Goal: Information Seeking & Learning: Learn about a topic

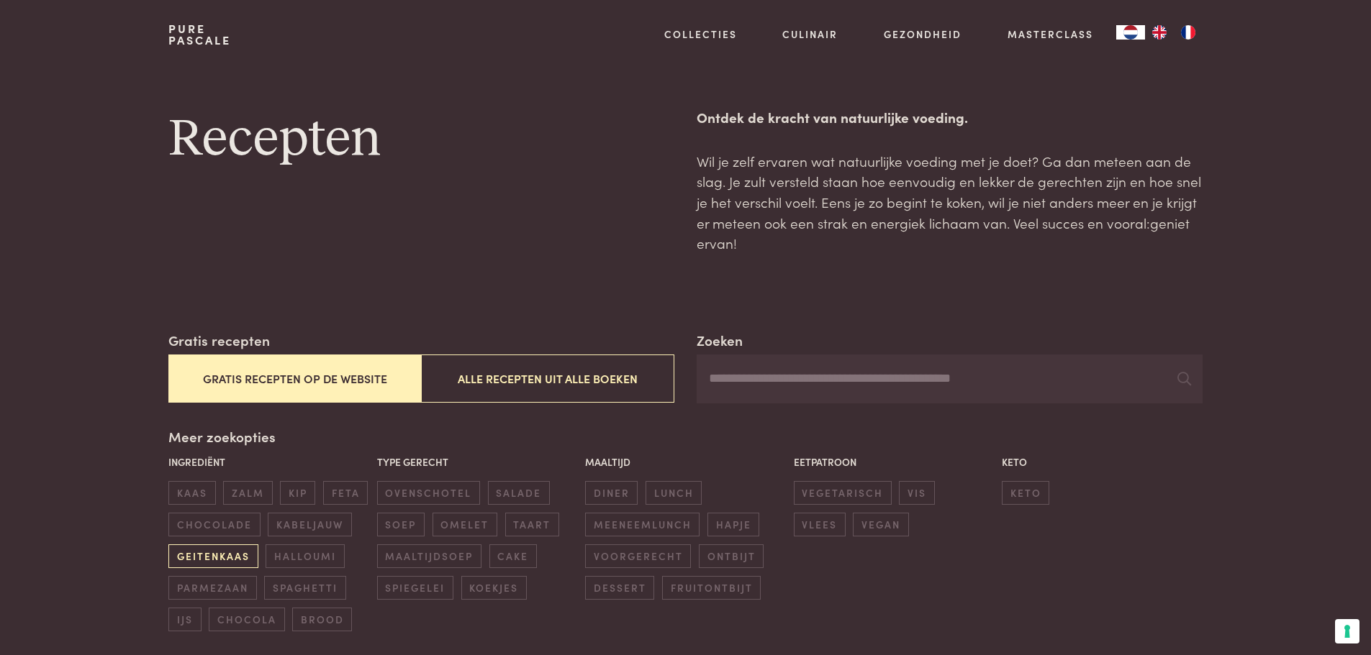
click at [217, 559] on span "geitenkaas" at bounding box center [212, 557] width 89 height 24
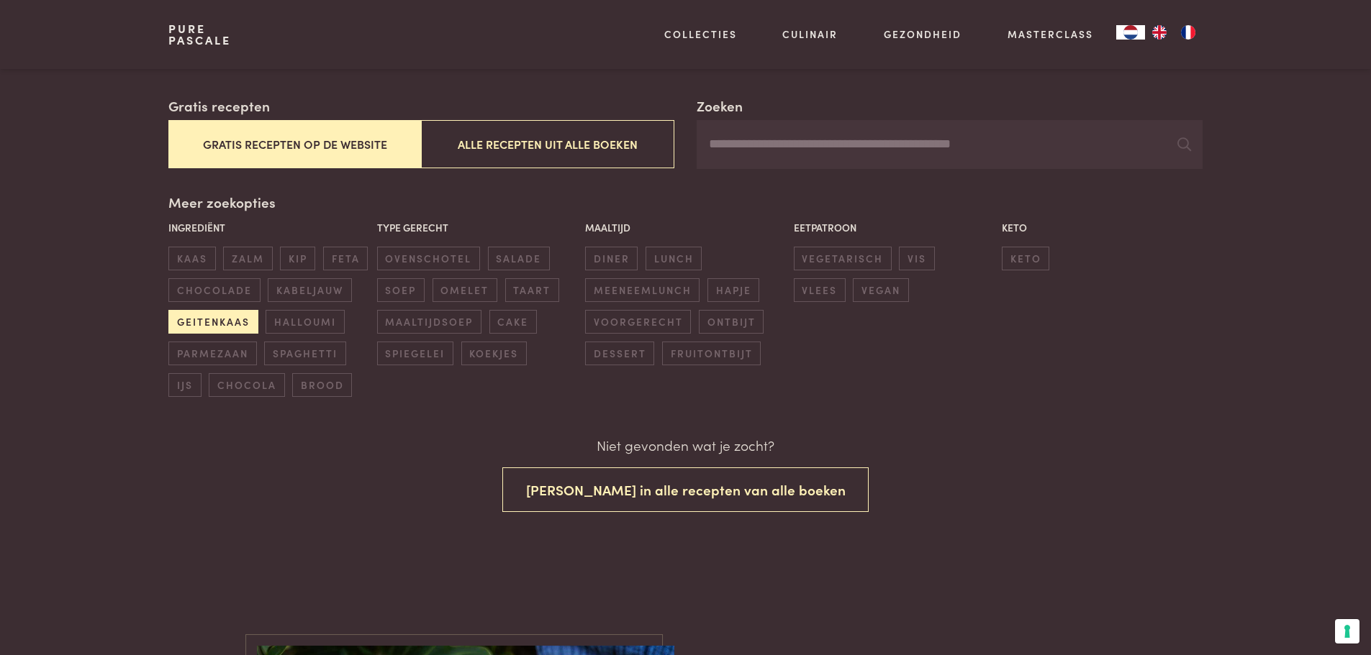
scroll to position [240, 0]
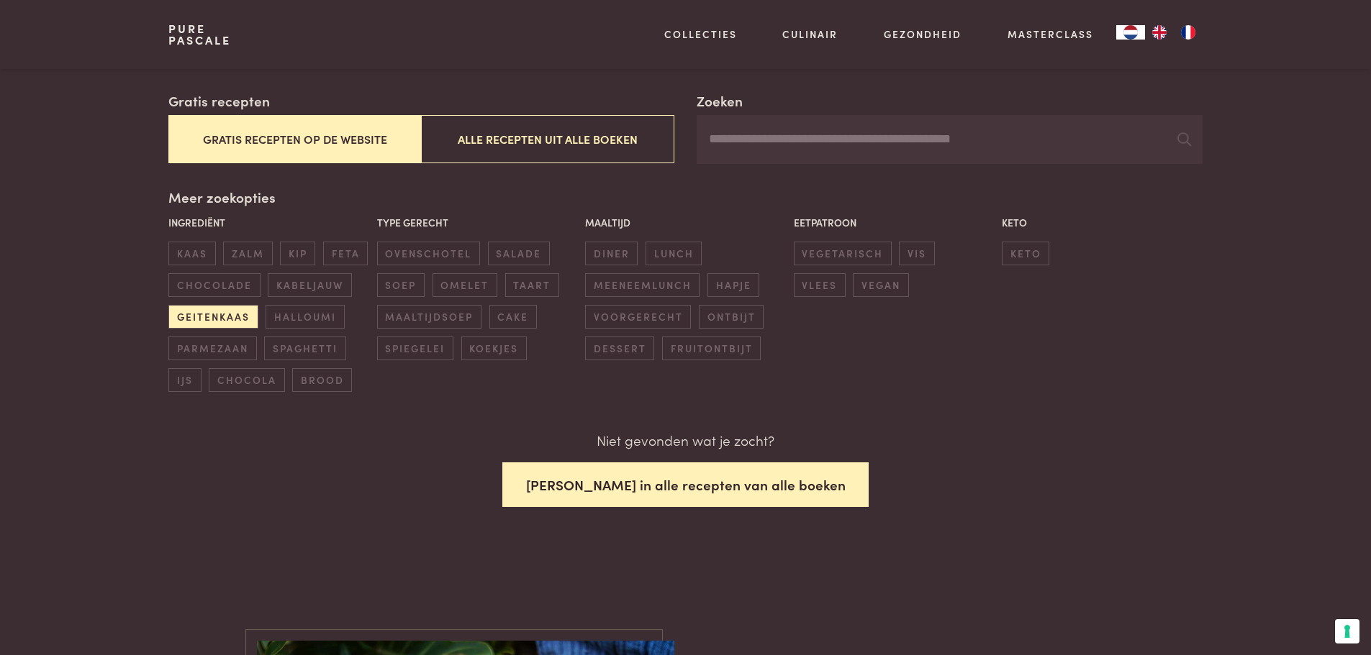
click at [687, 475] on button "Zoek in alle recepten van alle boeken" at bounding box center [685, 485] width 367 height 45
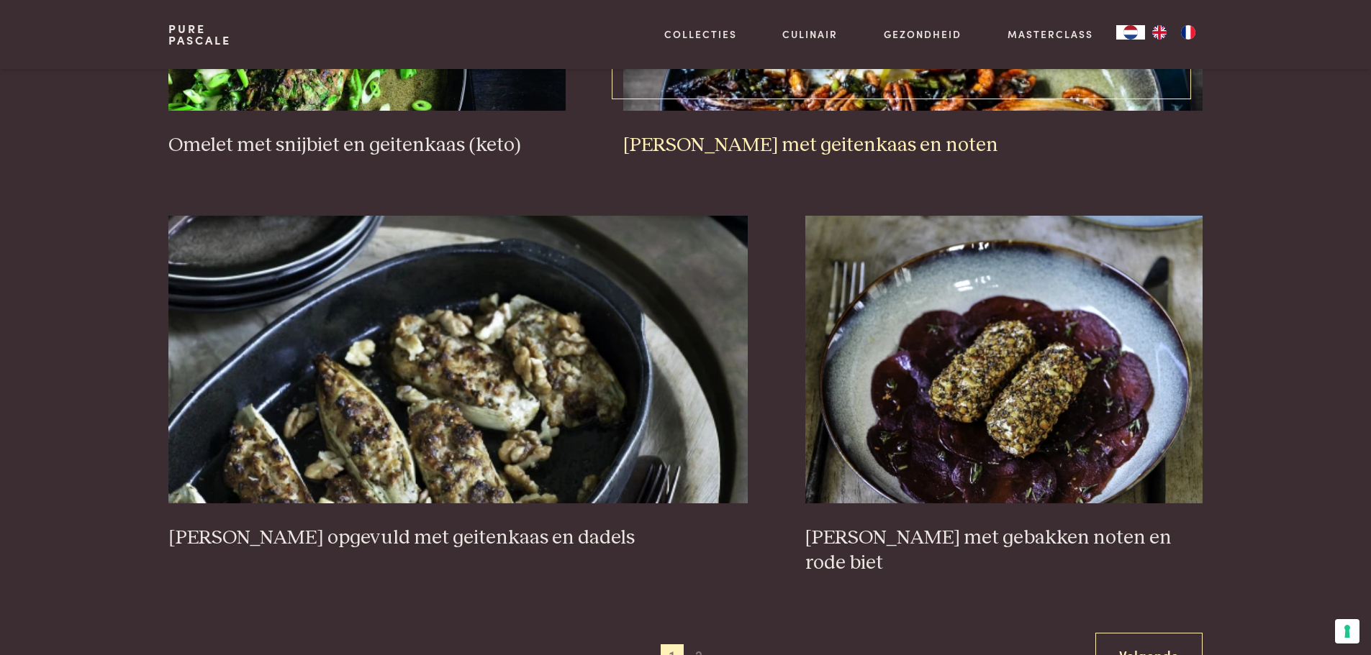
scroll to position [2489, 0]
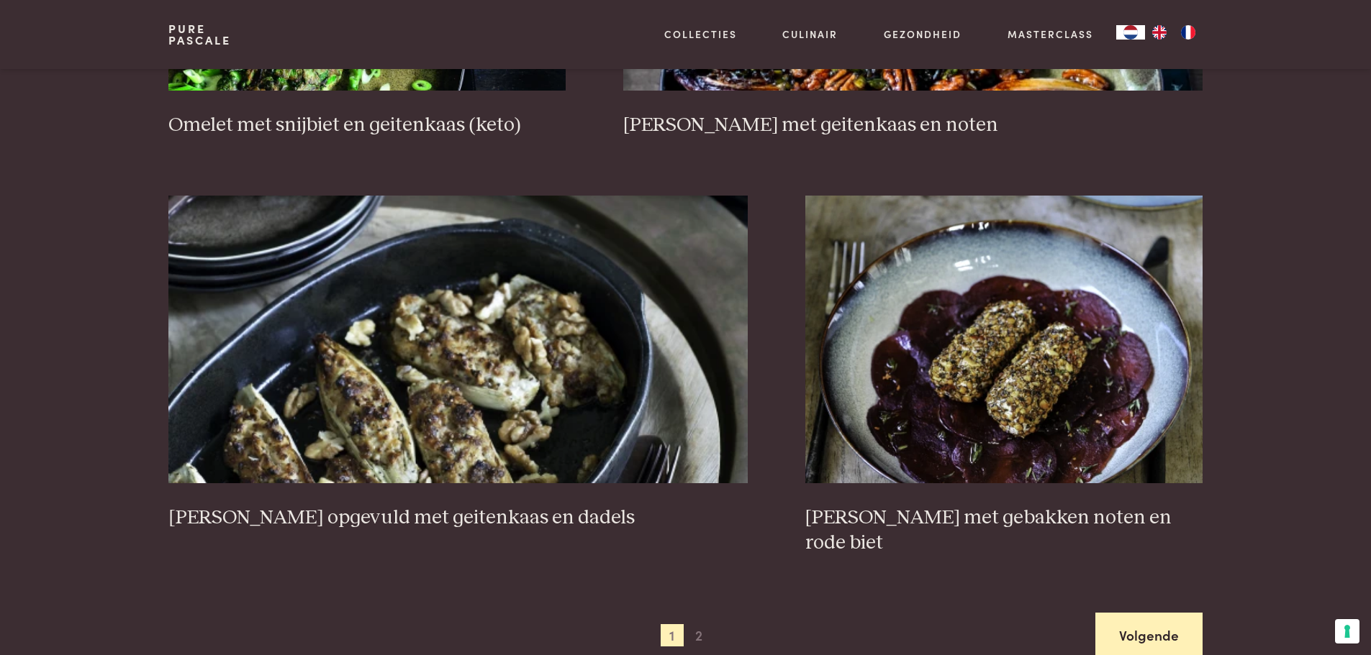
click at [1142, 613] on link "Volgende" at bounding box center [1148, 635] width 107 height 45
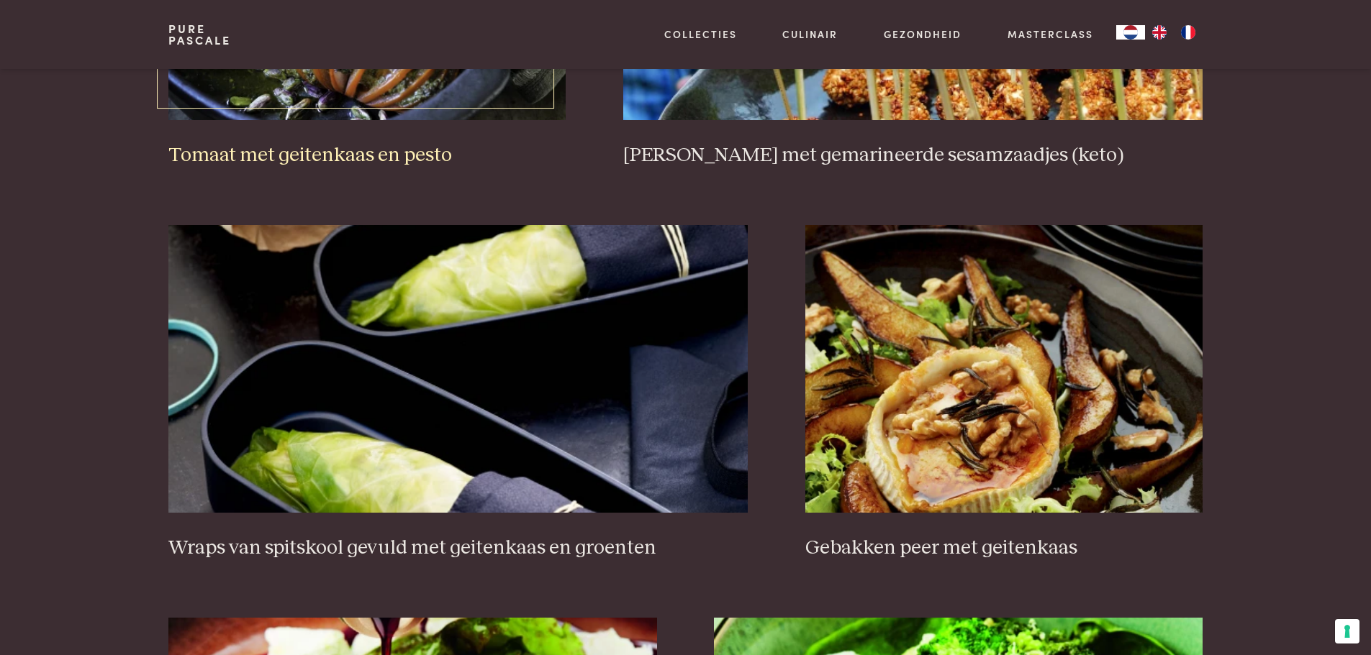
scroll to position [1266, 0]
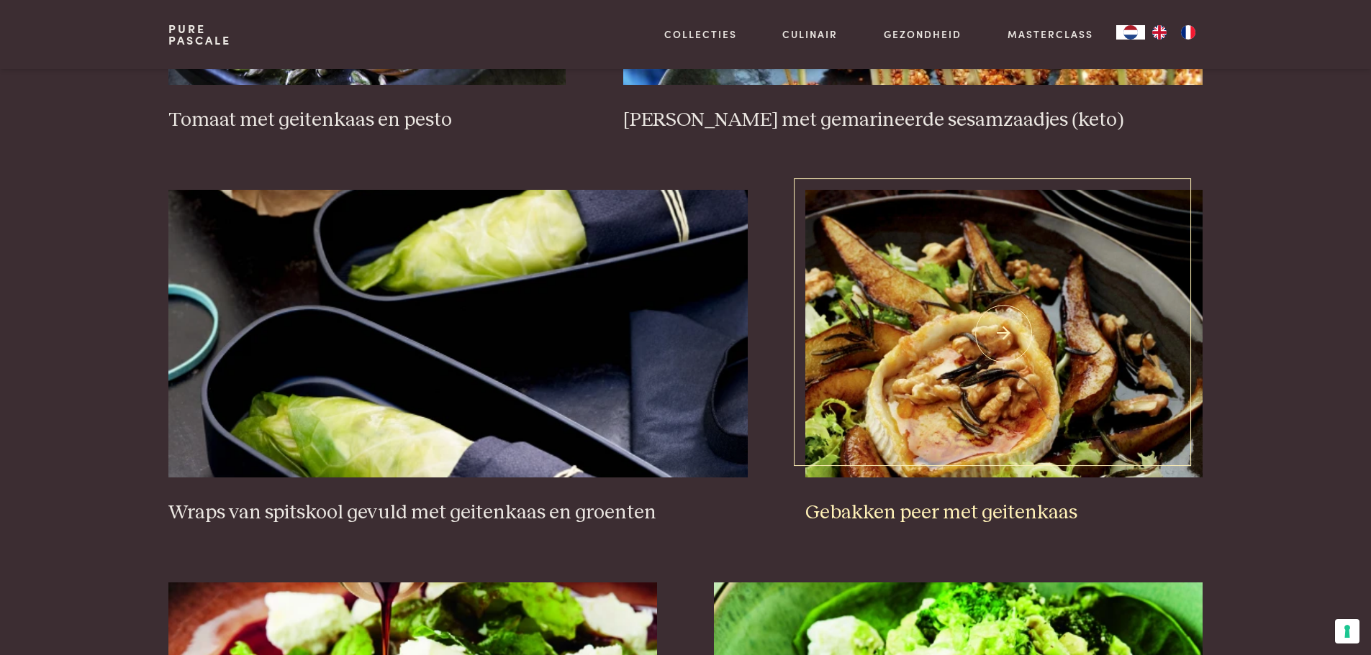
click at [917, 510] on h3 "Gebakken peer met geitenkaas" at bounding box center [1003, 513] width 397 height 25
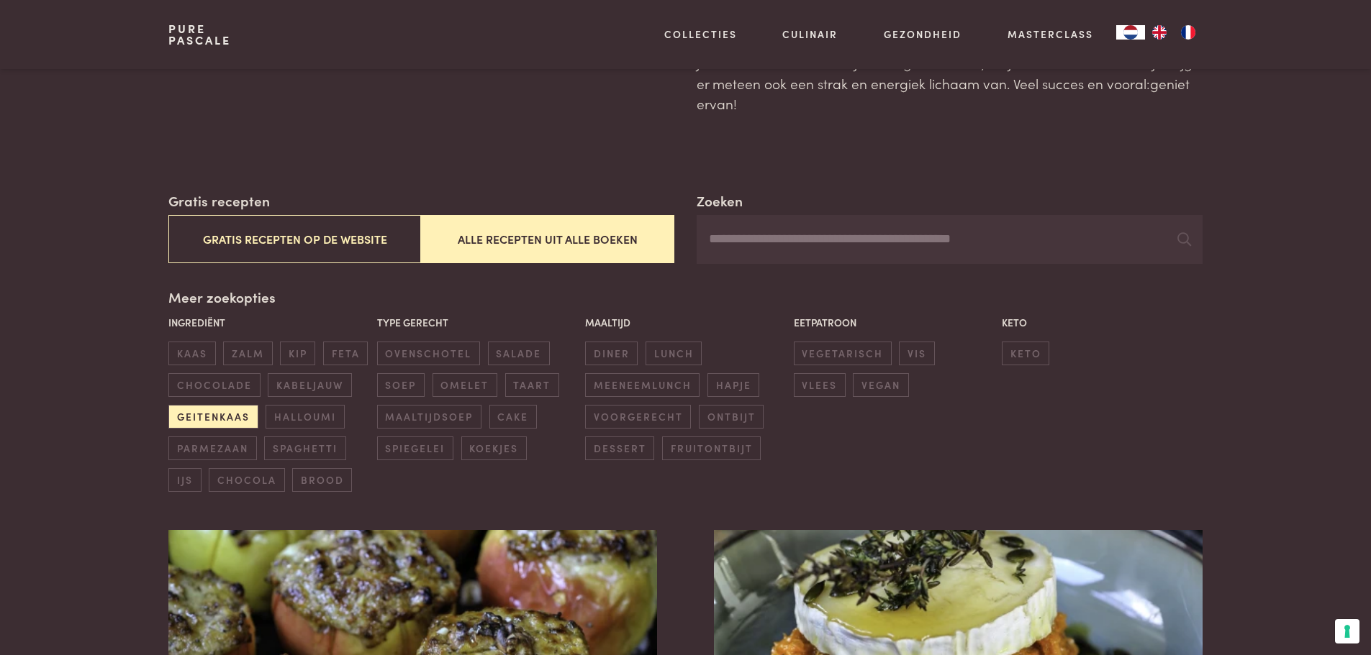
scroll to position [144, 0]
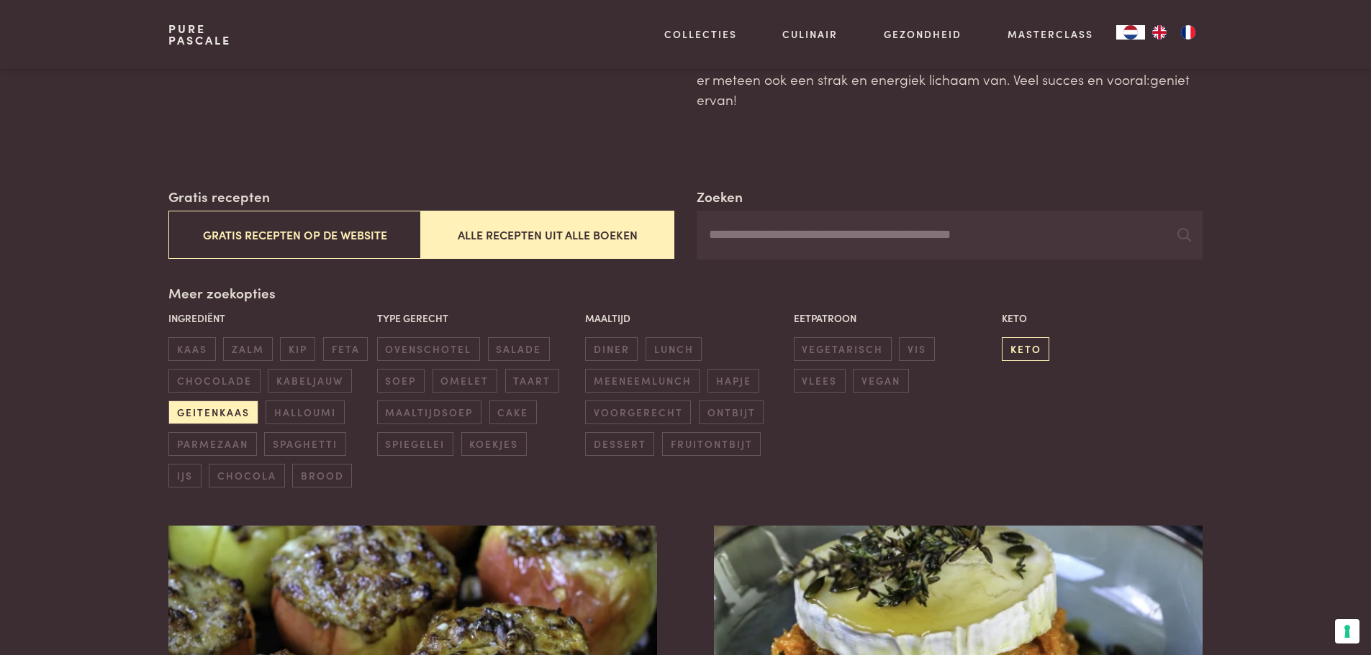
click at [1022, 348] on span "keto" at bounding box center [1025, 349] width 47 height 24
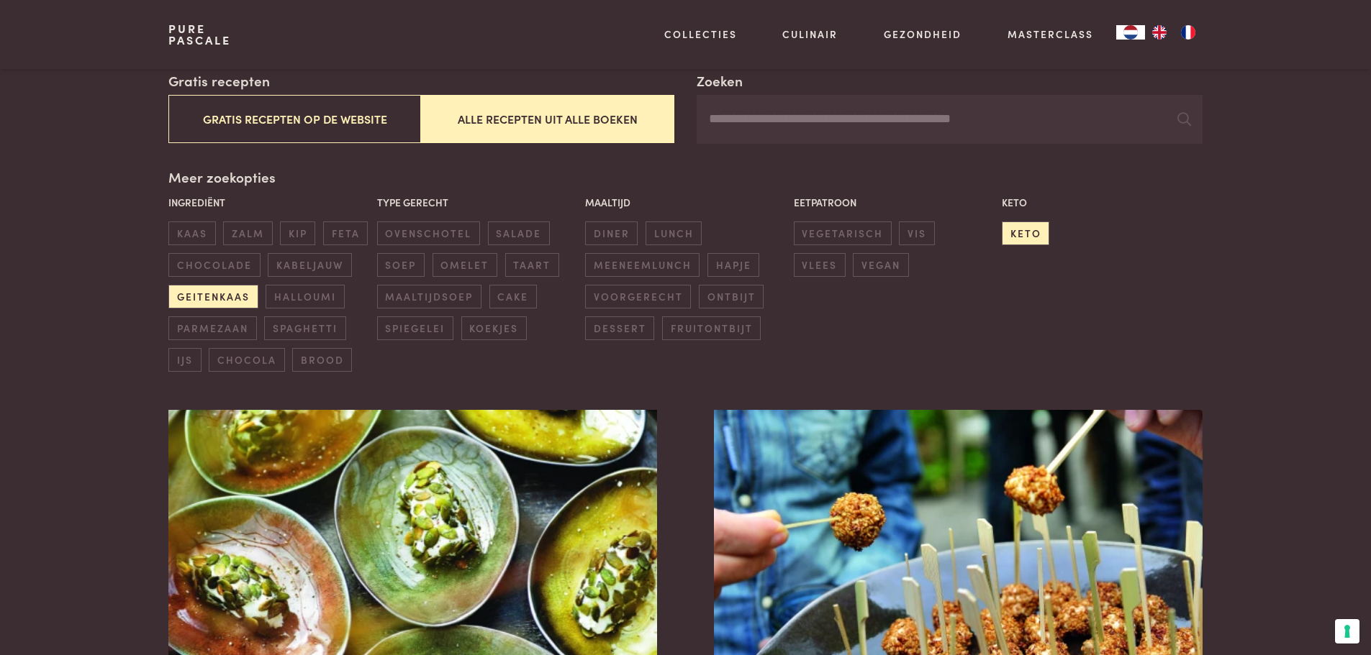
scroll to position [114, 0]
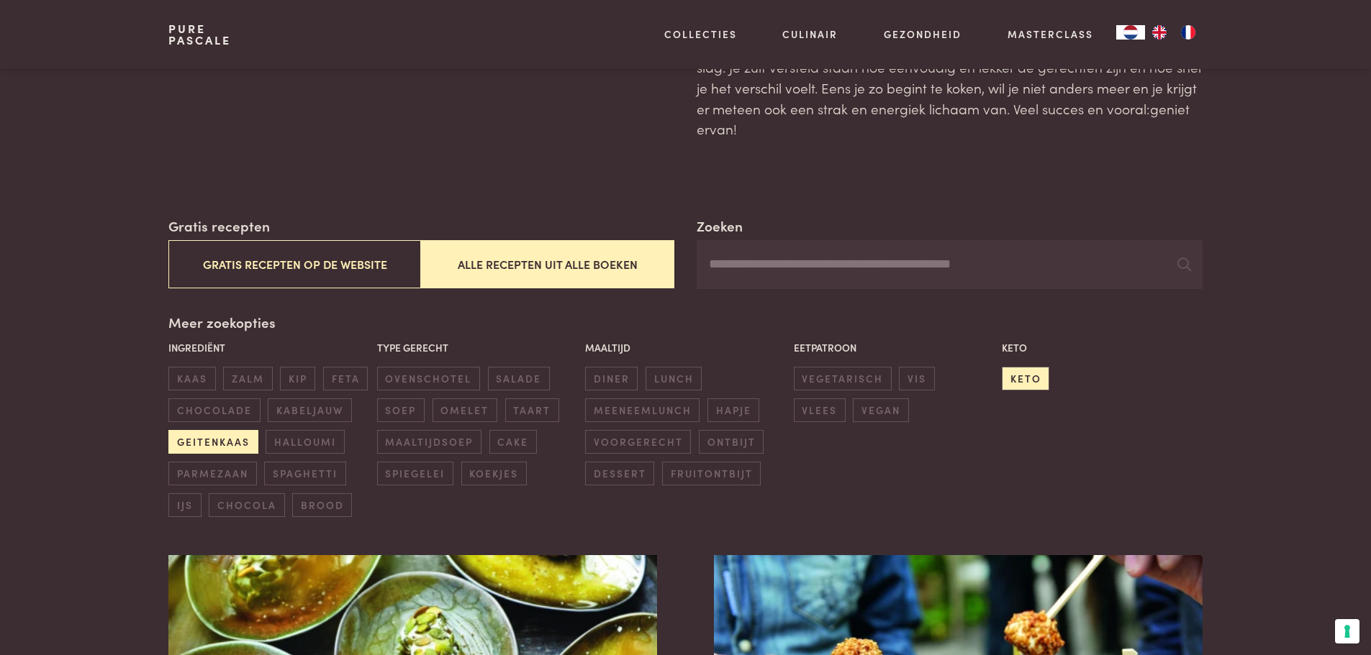
click at [204, 440] on span "geitenkaas" at bounding box center [212, 442] width 89 height 24
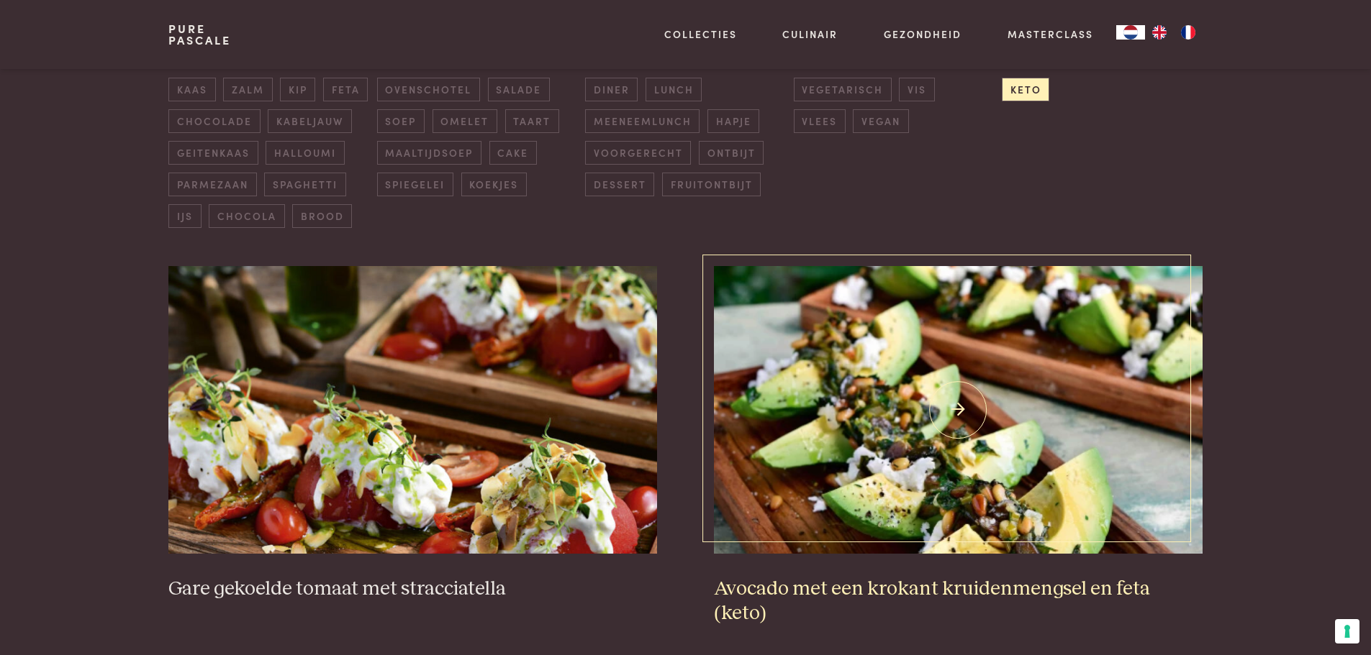
scroll to position [546, 0]
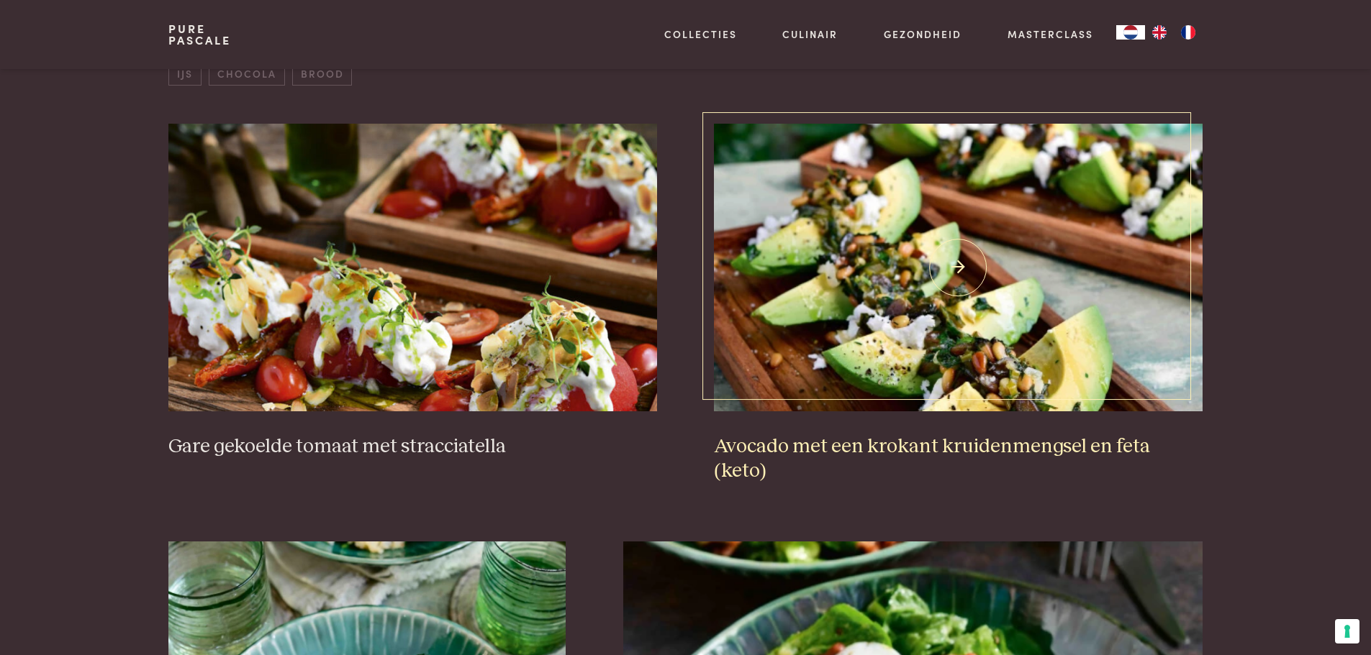
click at [1103, 360] on img at bounding box center [958, 268] width 488 height 288
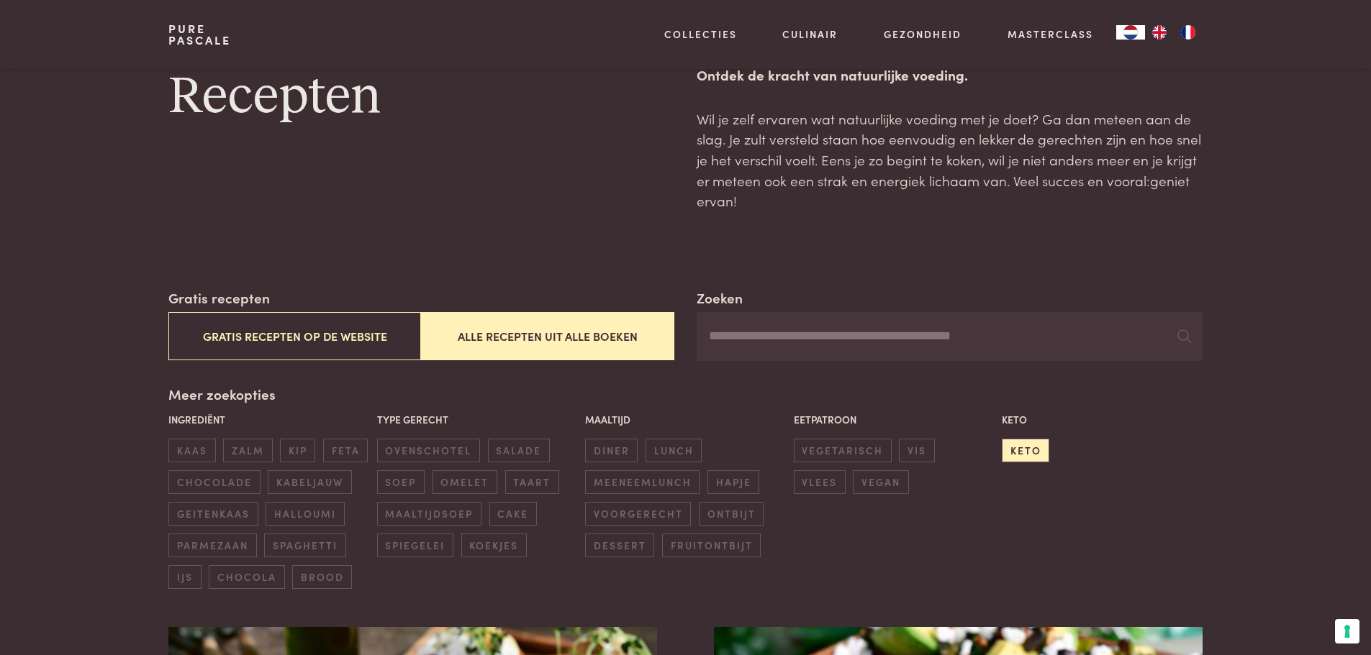
scroll to position [0, 0]
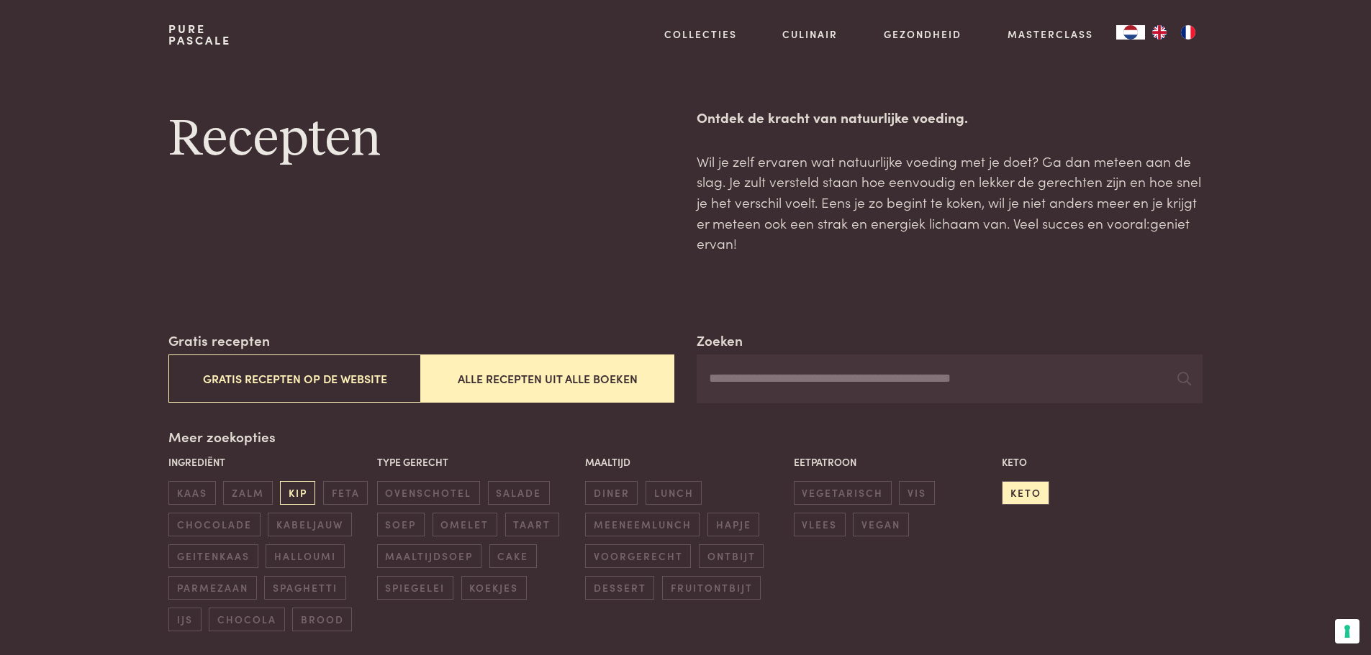
click at [294, 495] on span "kip" at bounding box center [297, 493] width 35 height 24
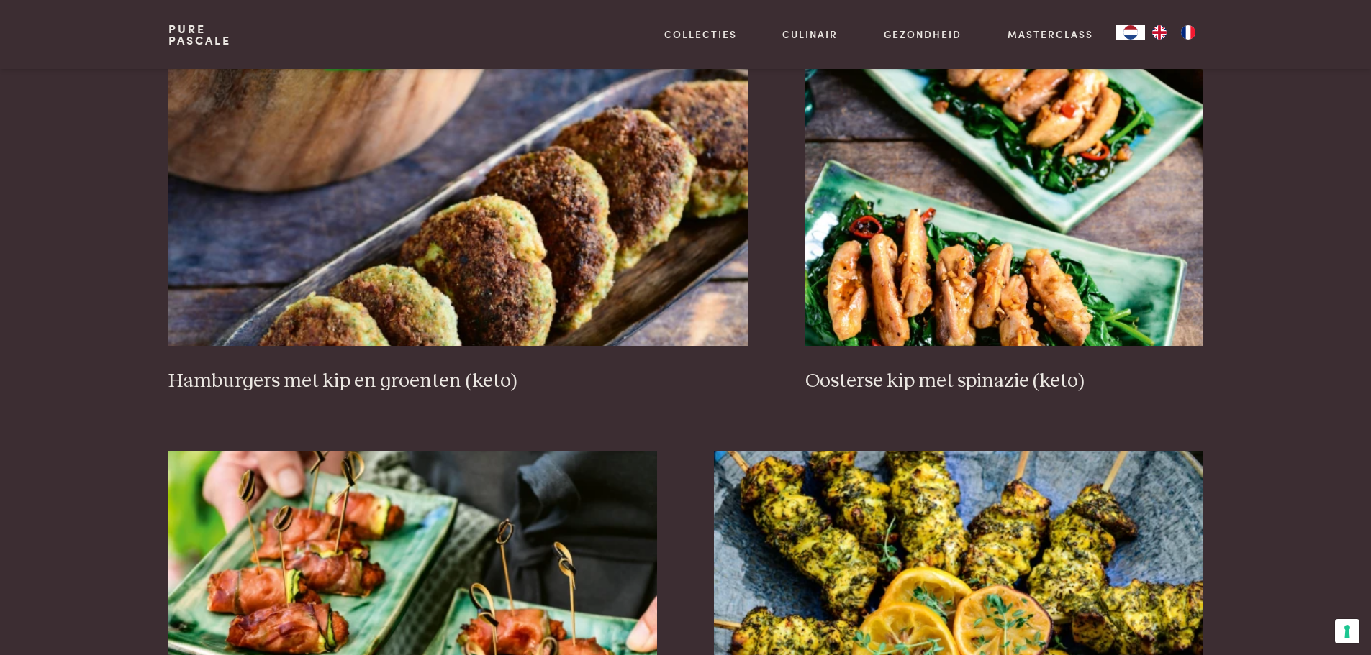
scroll to position [1266, 0]
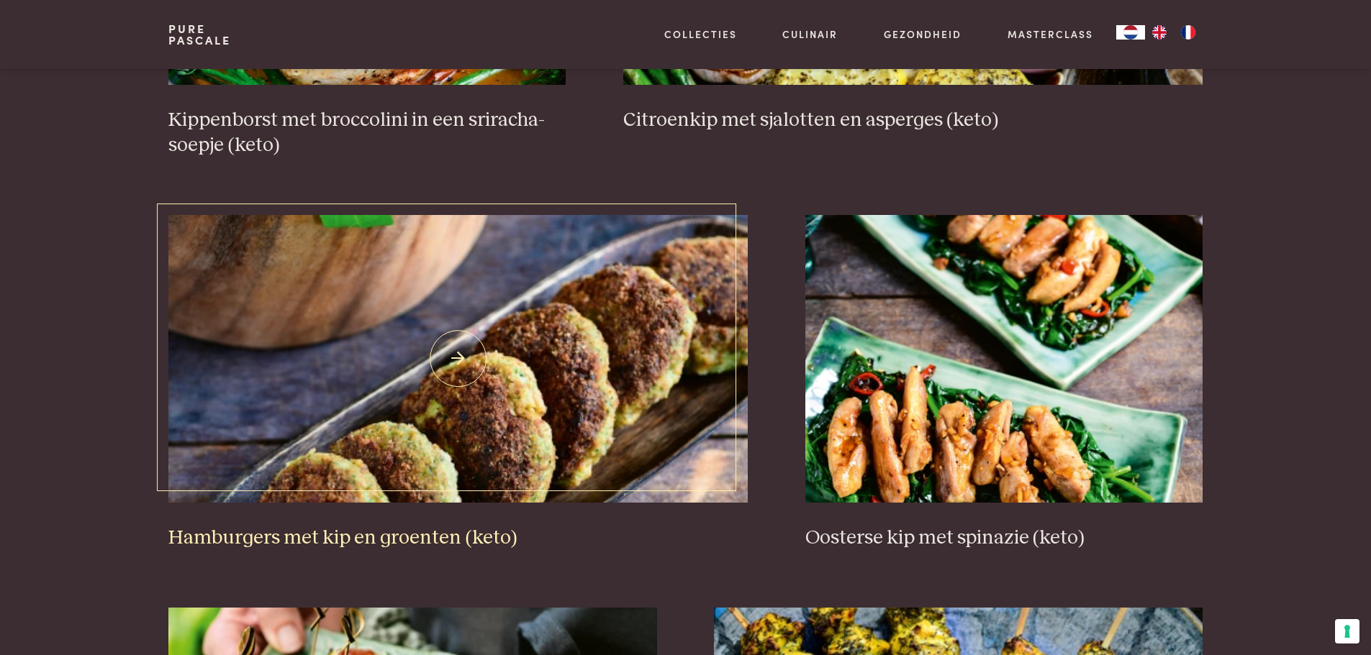
click at [489, 480] on img at bounding box center [457, 359] width 579 height 288
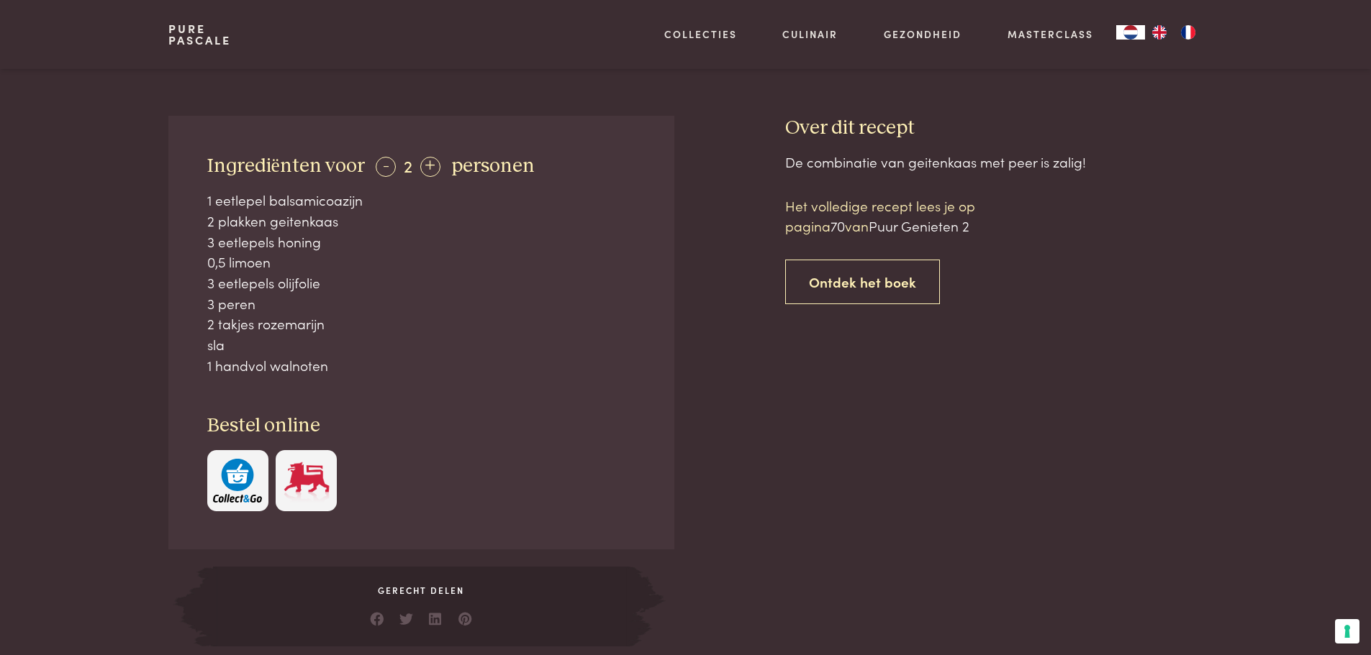
scroll to position [576, 0]
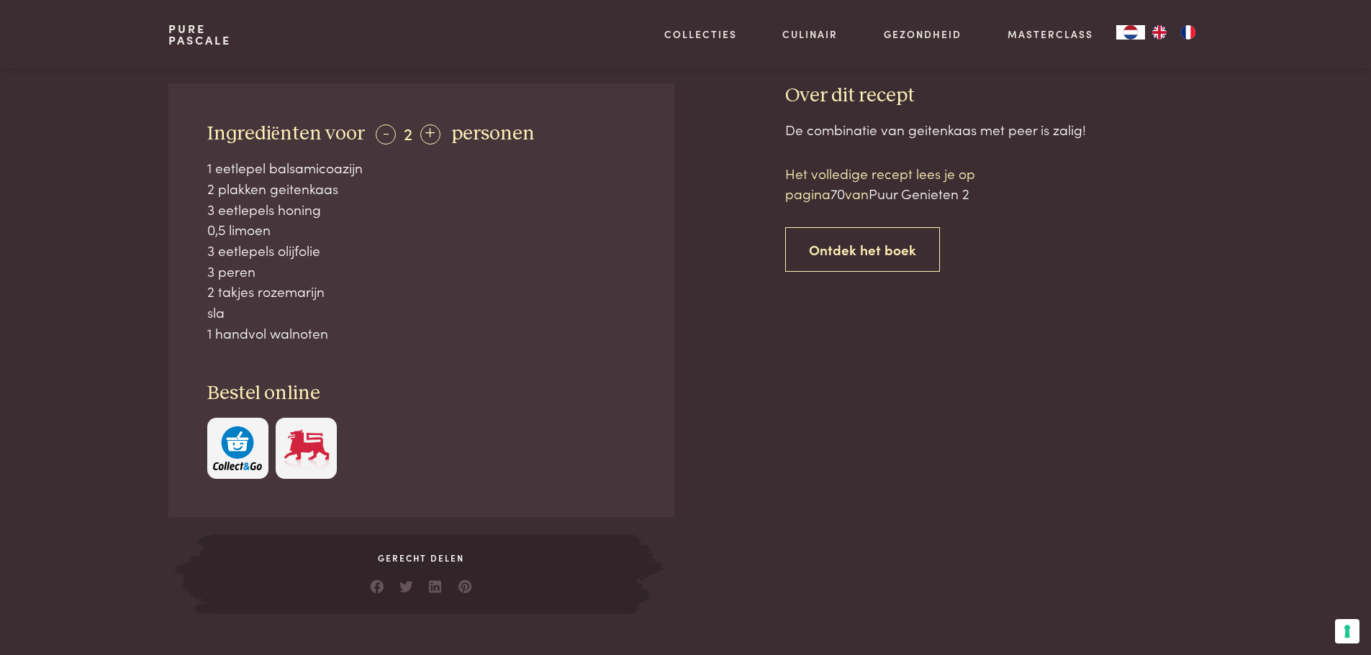
click at [235, 450] on img "button" at bounding box center [237, 449] width 49 height 44
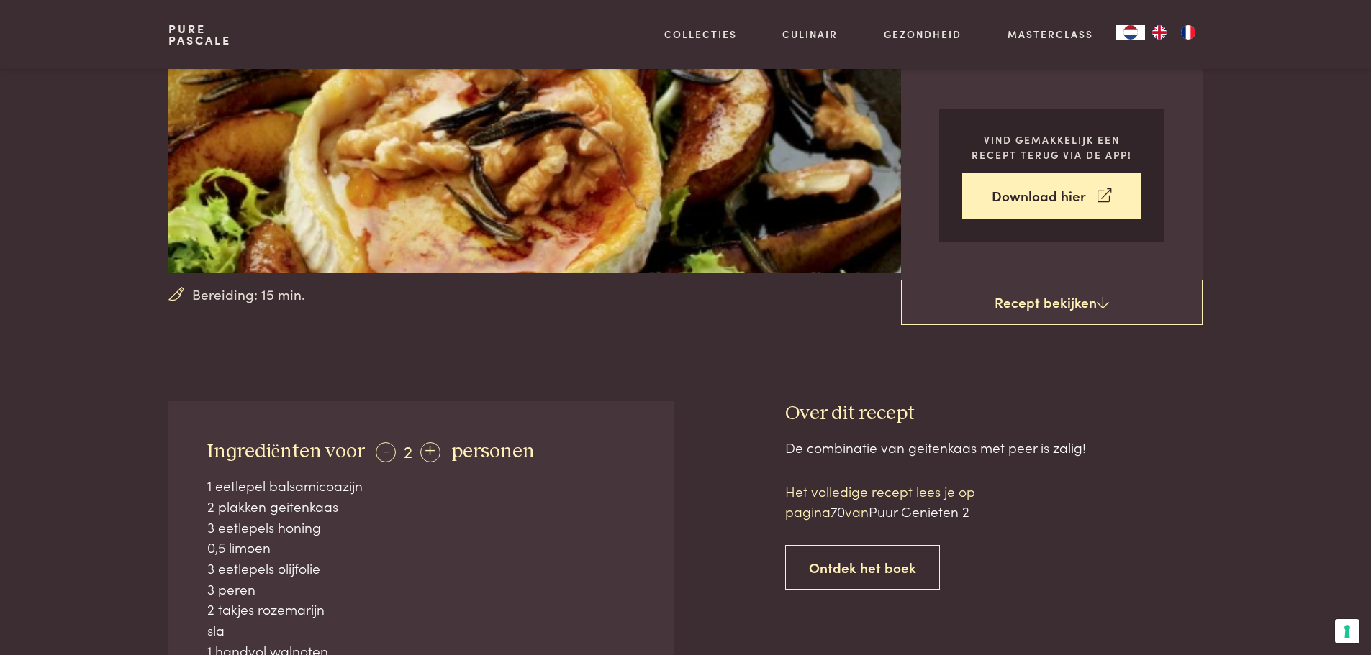
scroll to position [0, 0]
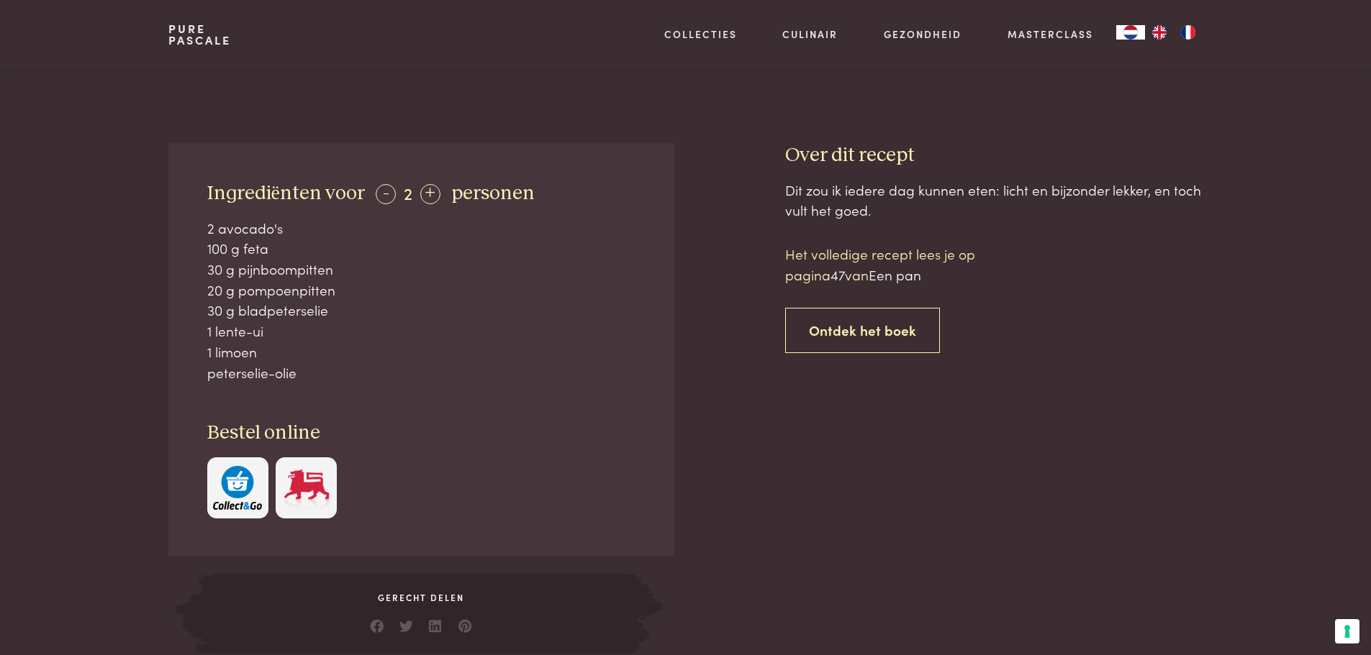
scroll to position [576, 0]
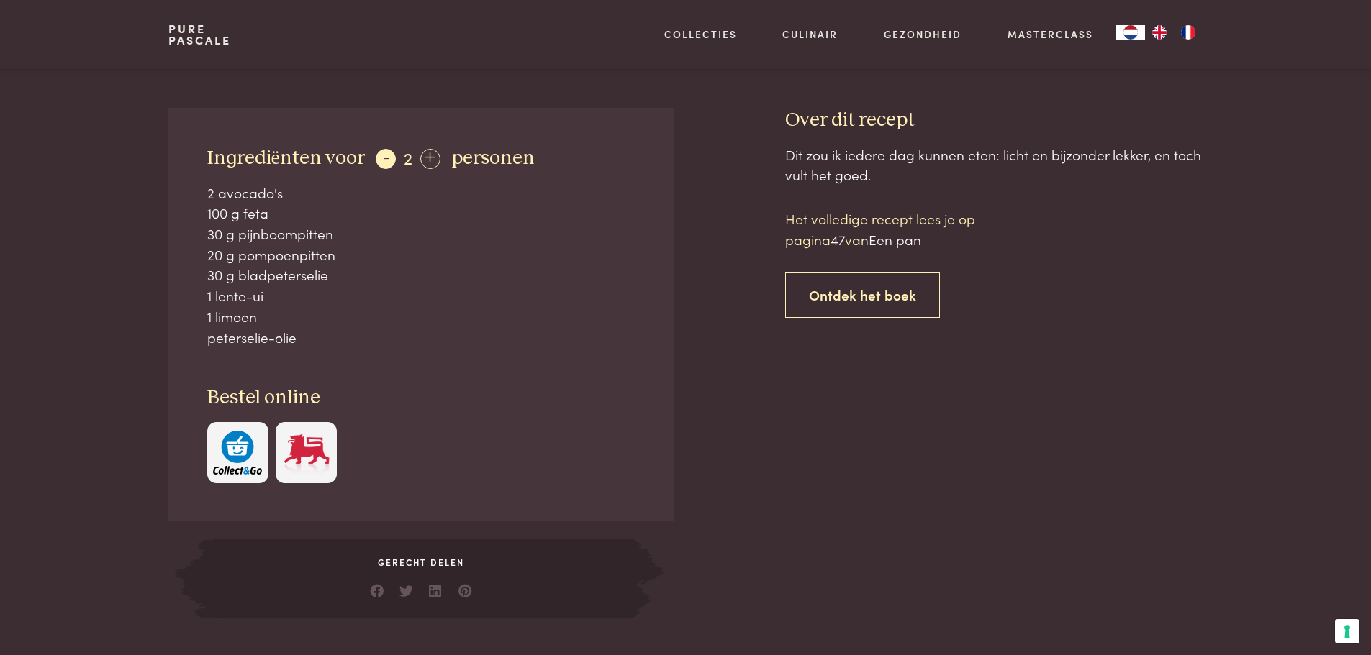
click at [383, 162] on div "-" at bounding box center [386, 159] width 20 height 20
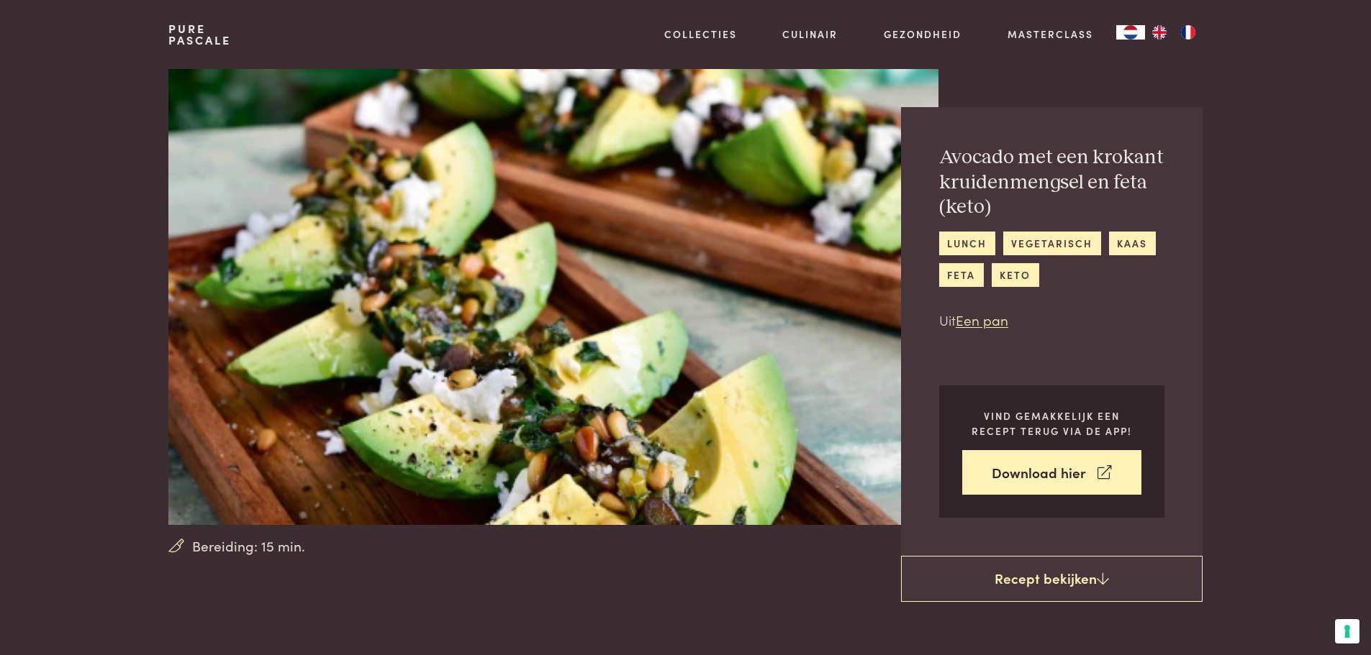
scroll to position [0, 0]
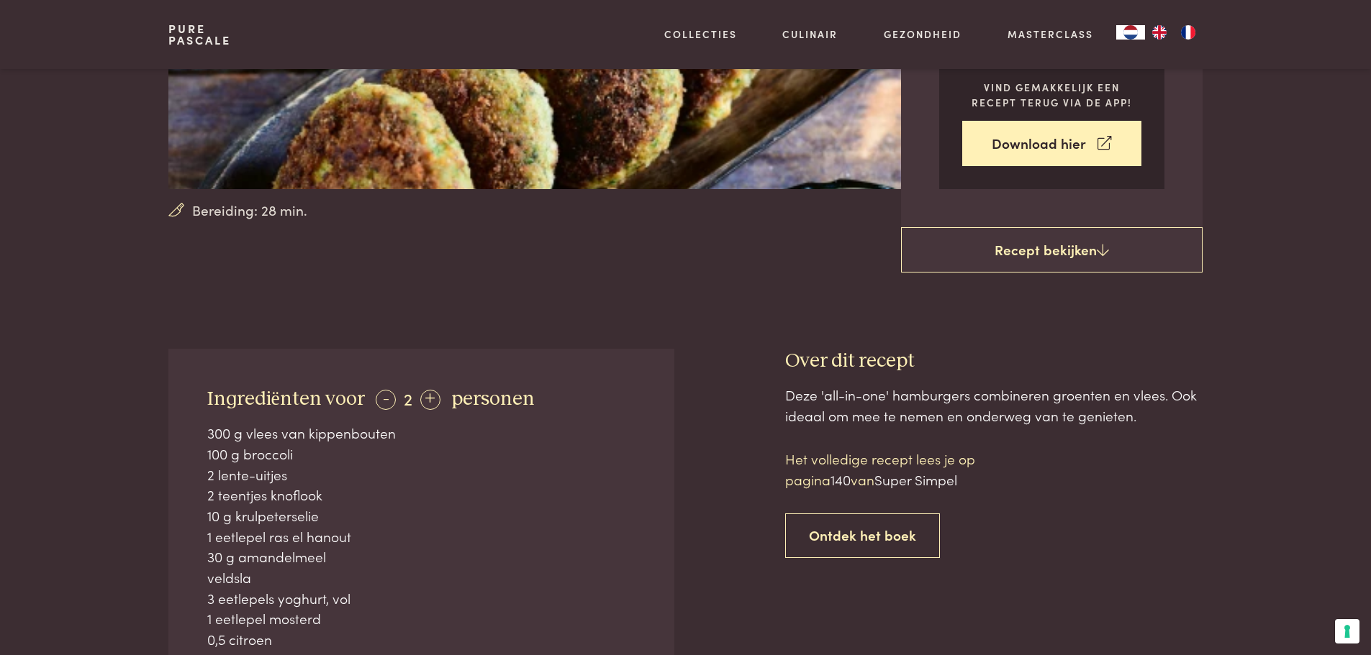
scroll to position [360, 0]
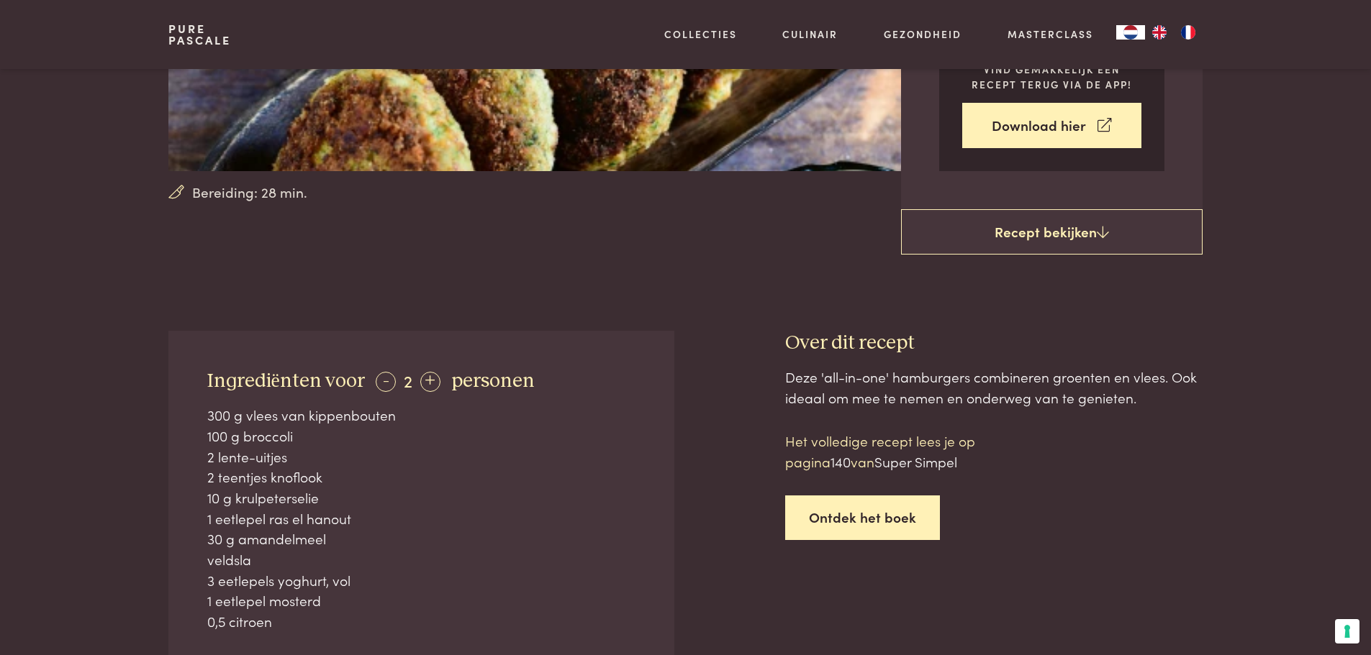
click at [829, 524] on link "Ontdek het boek" at bounding box center [862, 518] width 155 height 45
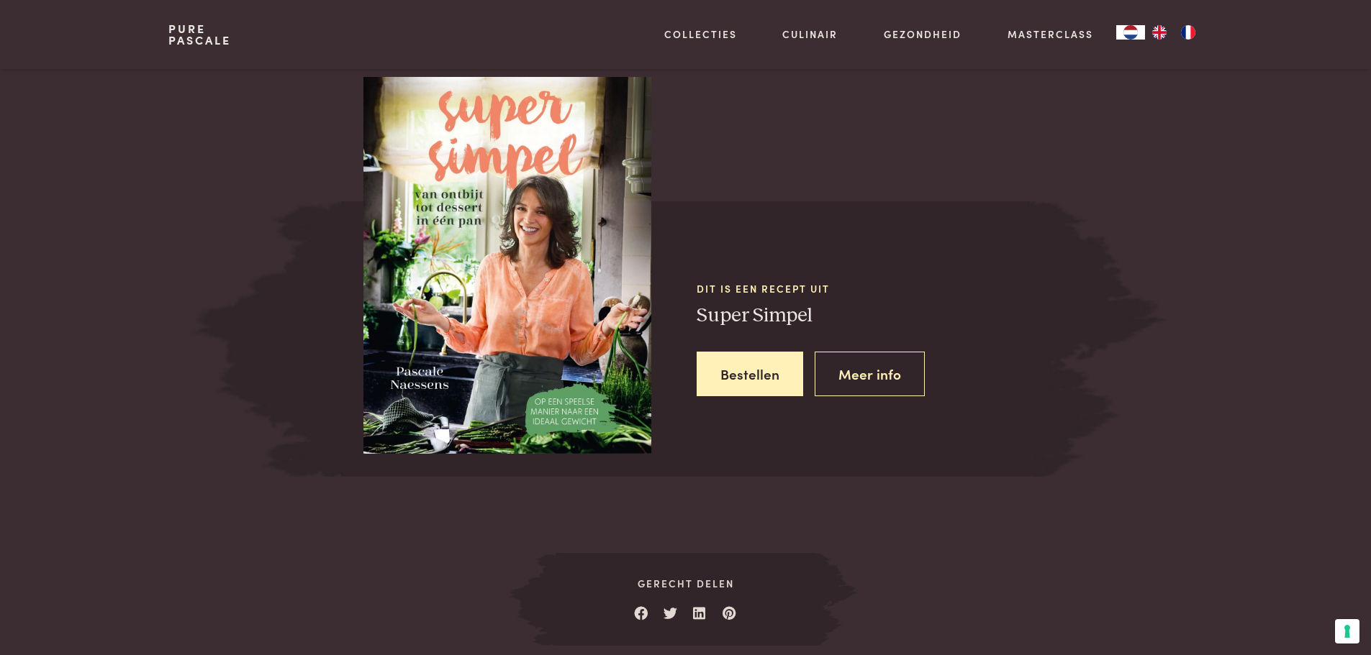
scroll to position [1416, 0]
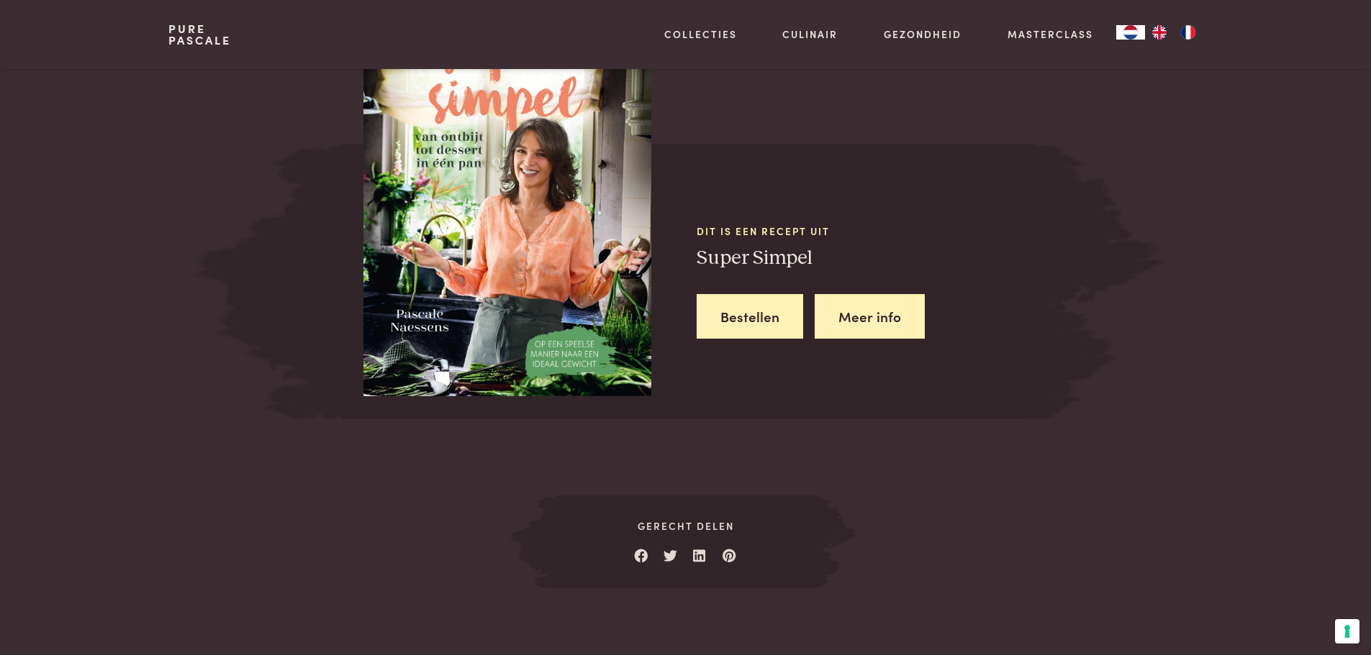
click at [855, 317] on link "Meer info" at bounding box center [870, 316] width 110 height 45
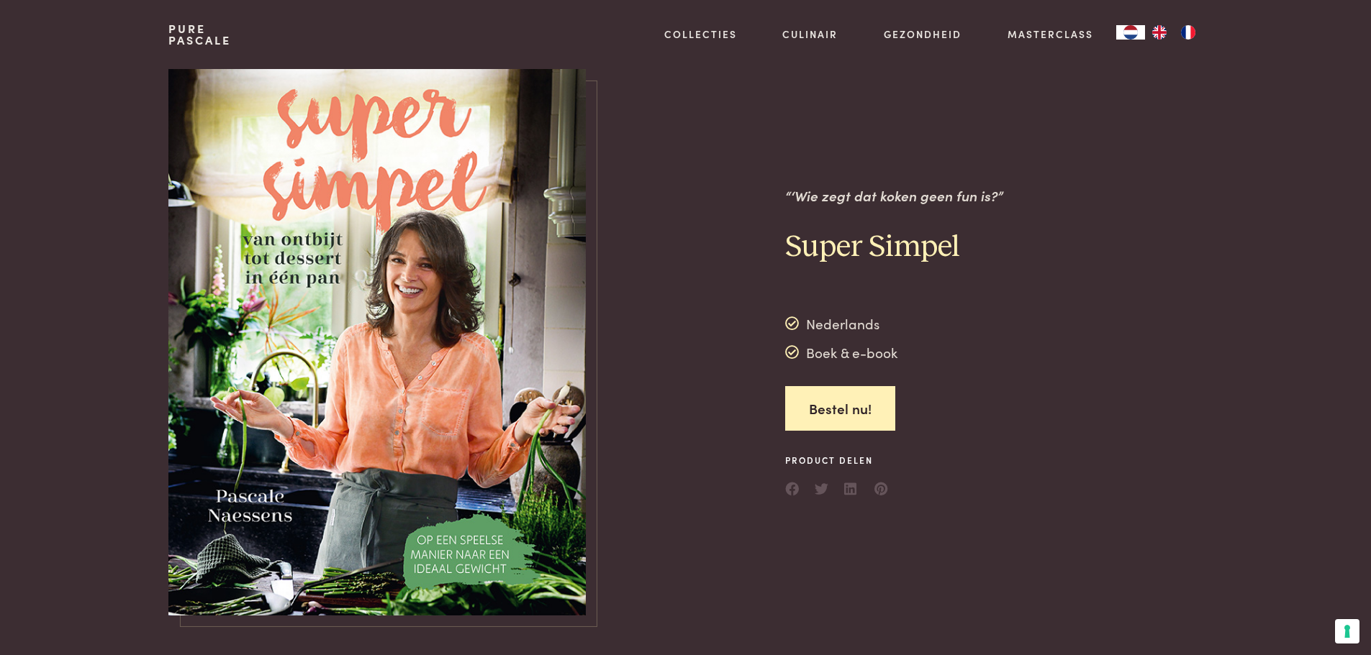
click at [265, 365] on img at bounding box center [376, 342] width 417 height 547
click at [555, 556] on img at bounding box center [376, 342] width 417 height 547
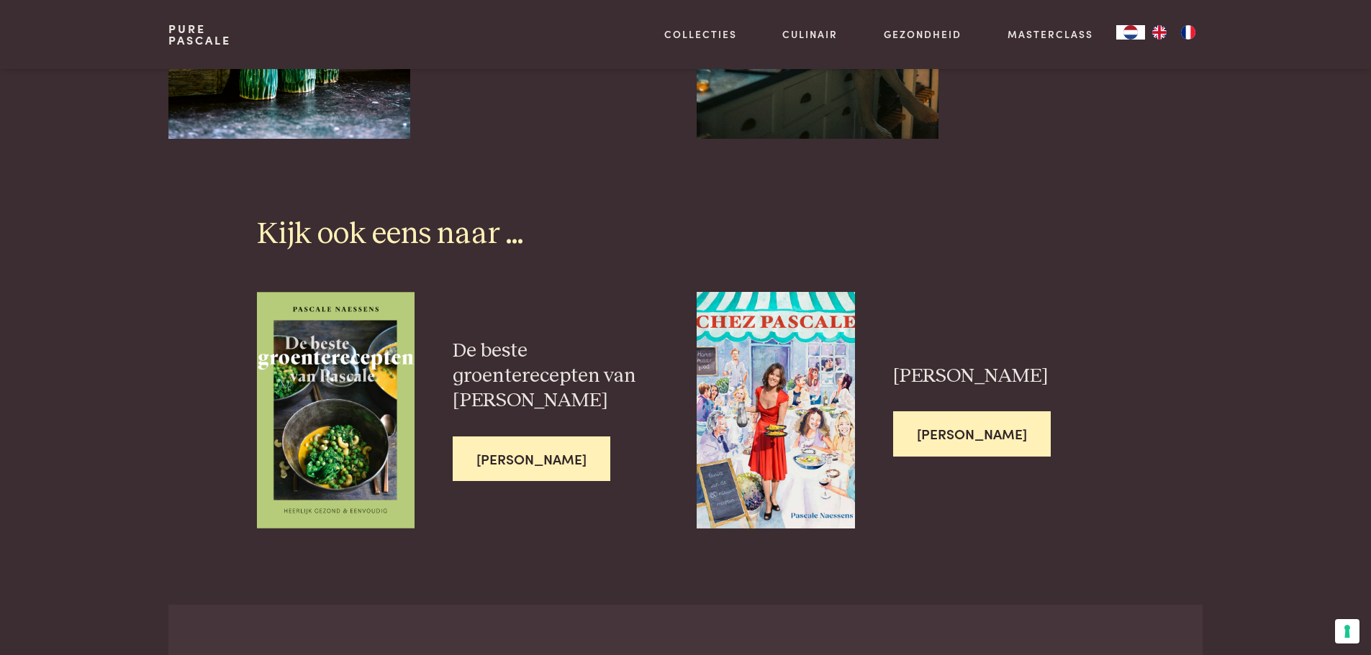
scroll to position [3526, 0]
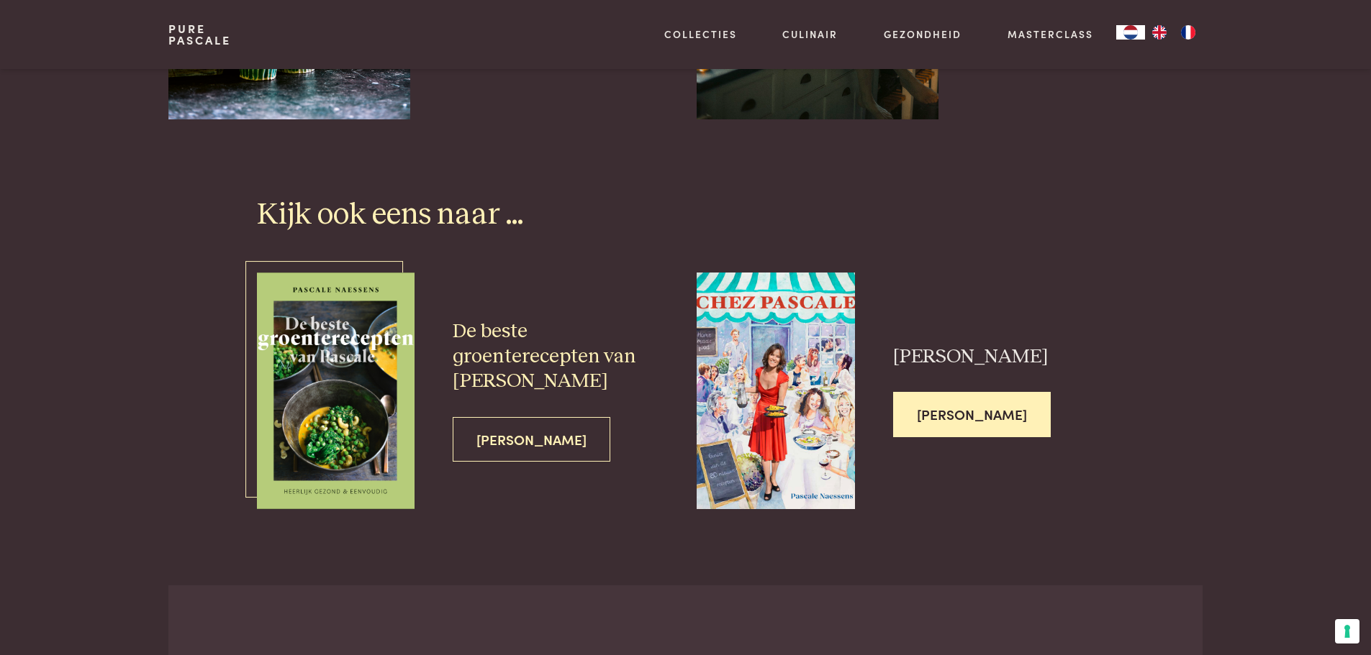
click at [321, 417] on img at bounding box center [336, 391] width 158 height 237
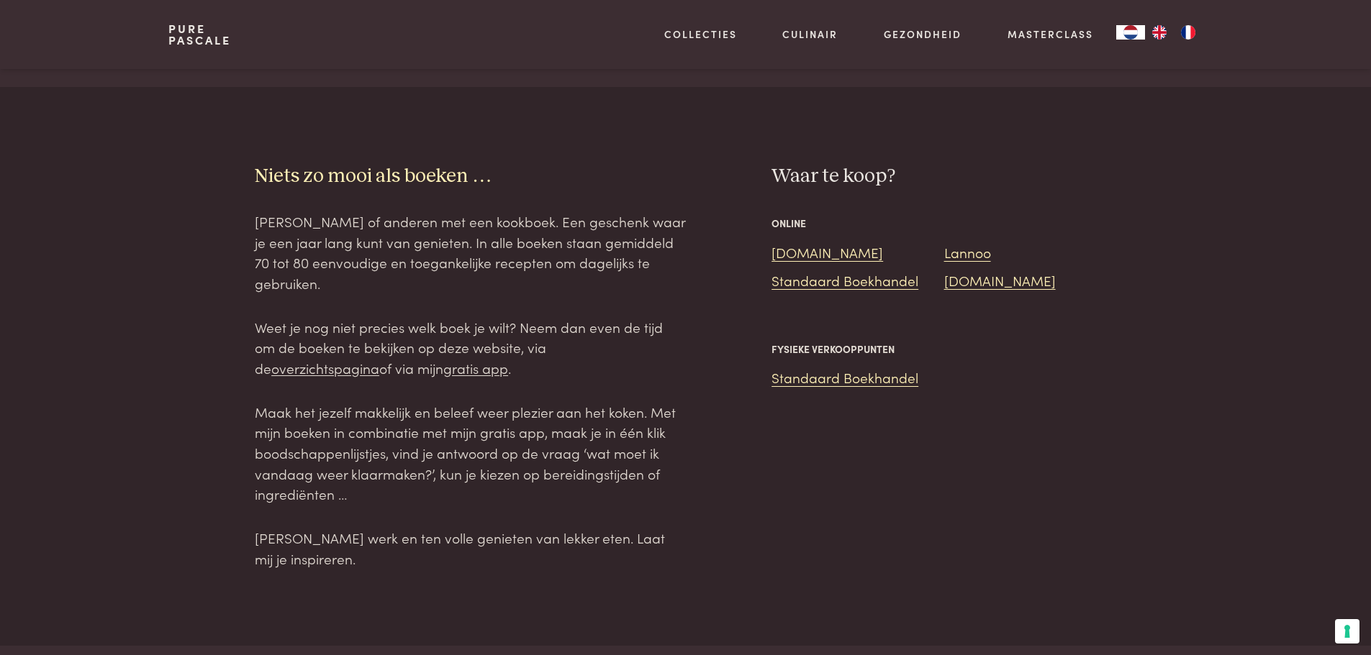
scroll to position [2231, 0]
